Goal: Transaction & Acquisition: Purchase product/service

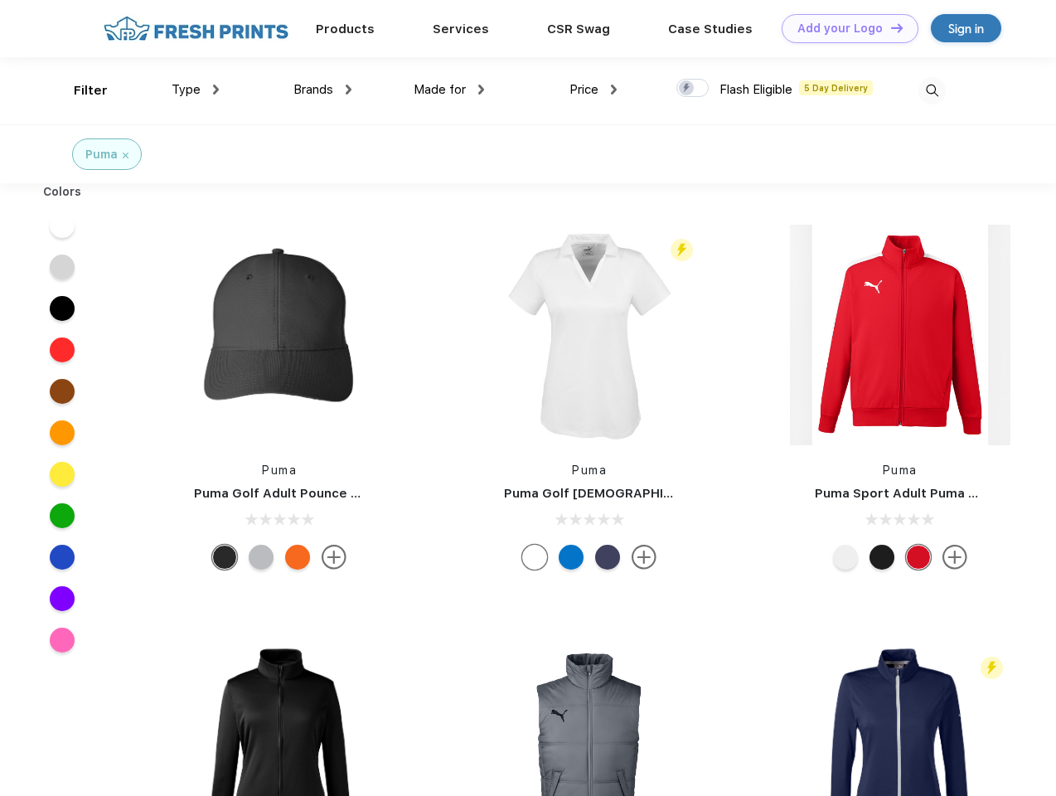
click at [844, 28] on link "Add your Logo Design Tool" at bounding box center [850, 28] width 137 height 29
click at [0, 0] on div "Design Tool" at bounding box center [0, 0] width 0 height 0
click at [890, 27] on link "Add your Logo Design Tool" at bounding box center [850, 28] width 137 height 29
click at [80, 90] on div "Filter" at bounding box center [91, 90] width 34 height 19
click at [196, 90] on span "Type" at bounding box center [186, 89] width 29 height 15
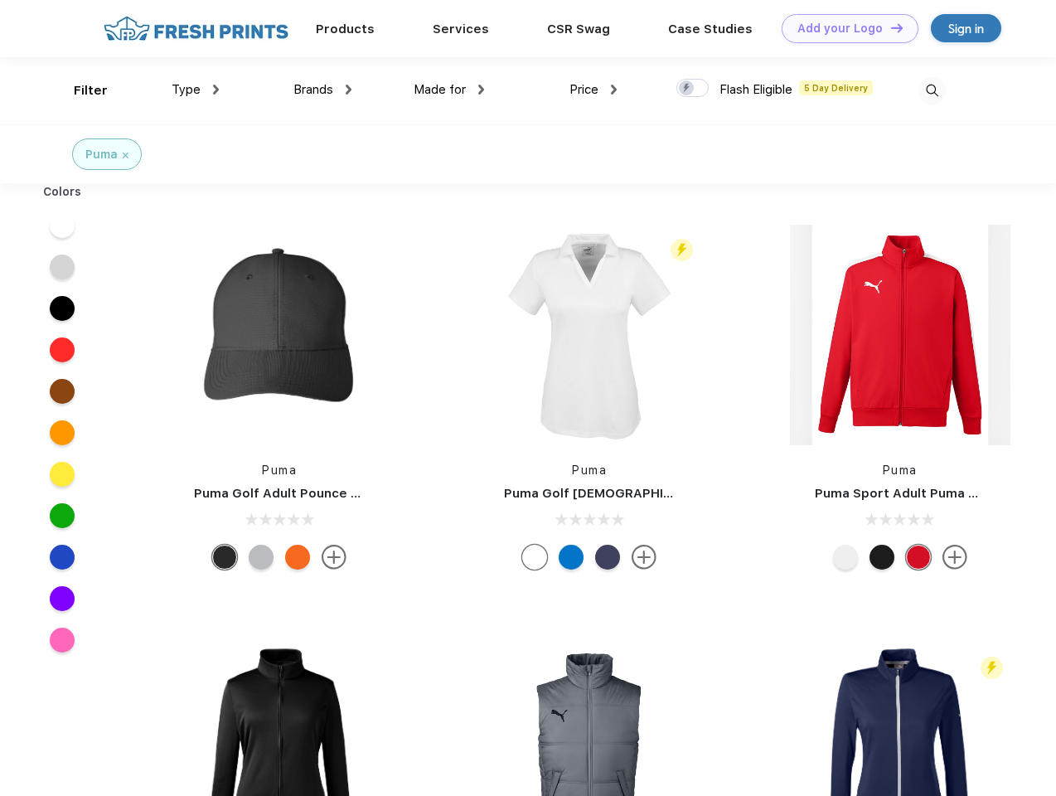
click at [323, 90] on span "Brands" at bounding box center [314, 89] width 40 height 15
click at [449, 90] on span "Made for" at bounding box center [440, 89] width 52 height 15
click at [594, 90] on span "Price" at bounding box center [584, 89] width 29 height 15
click at [693, 89] on div at bounding box center [693, 88] width 32 height 18
click at [687, 89] on input "checkbox" at bounding box center [682, 83] width 11 height 11
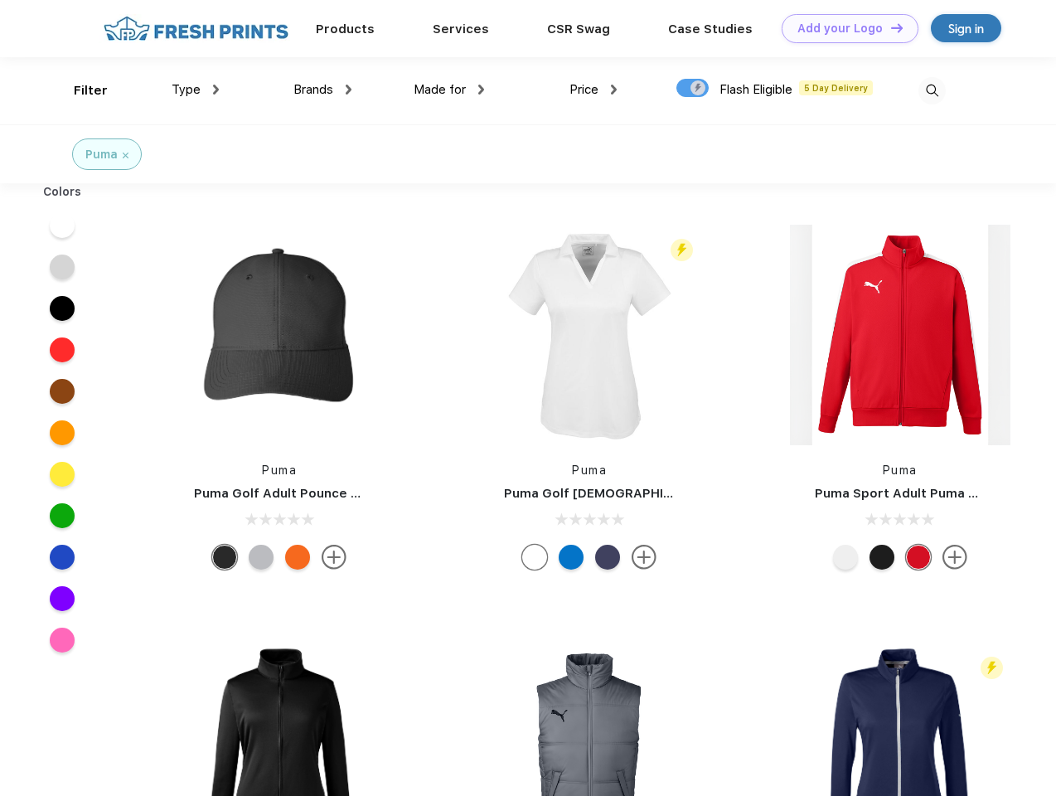
click at [932, 90] on img at bounding box center [932, 90] width 27 height 27
